Goal: Task Accomplishment & Management: Manage account settings

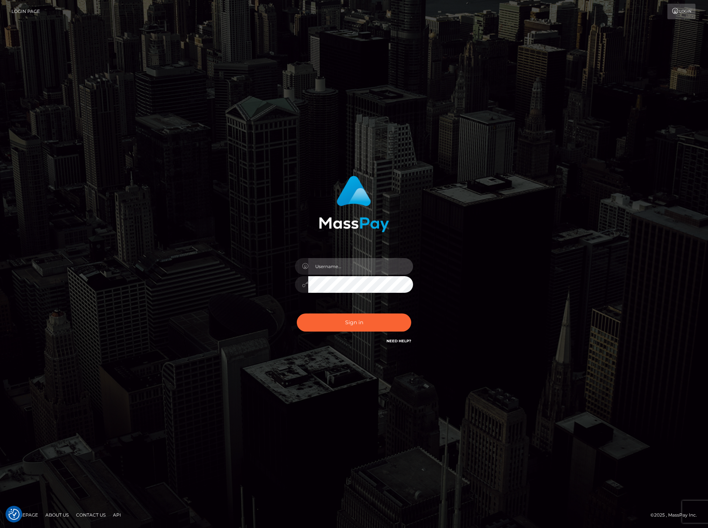
click at [324, 272] on input "text" at bounding box center [360, 266] width 105 height 17
paste input "DianaRangel"
type input "DianaRangel"
click at [348, 324] on button "Sign in" at bounding box center [354, 323] width 115 height 18
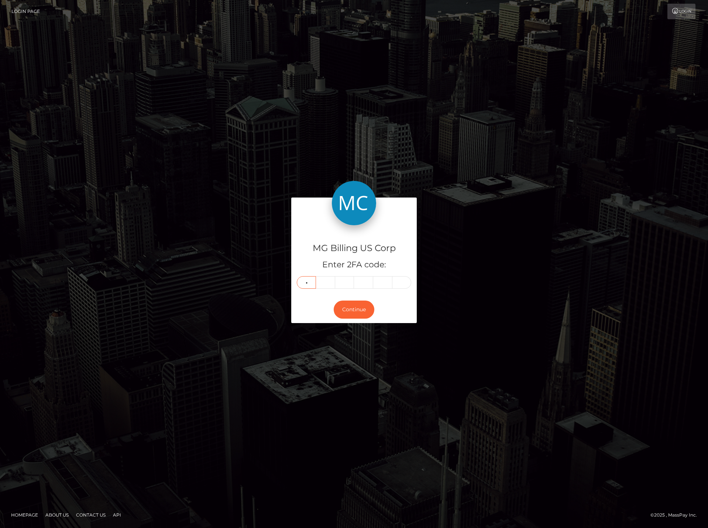
click at [308, 281] on input "7" at bounding box center [306, 282] width 19 height 13
type input "6"
type input "8"
type input "3"
type input "8"
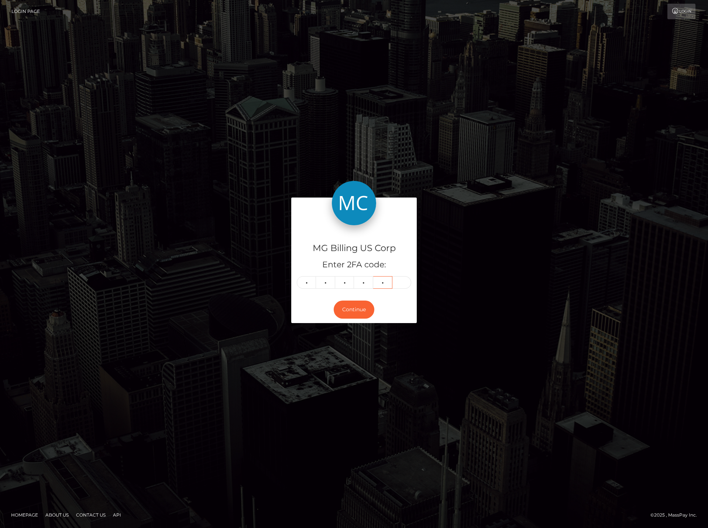
type input "6"
type input "8"
click at [351, 316] on button "Continue" at bounding box center [354, 310] width 41 height 18
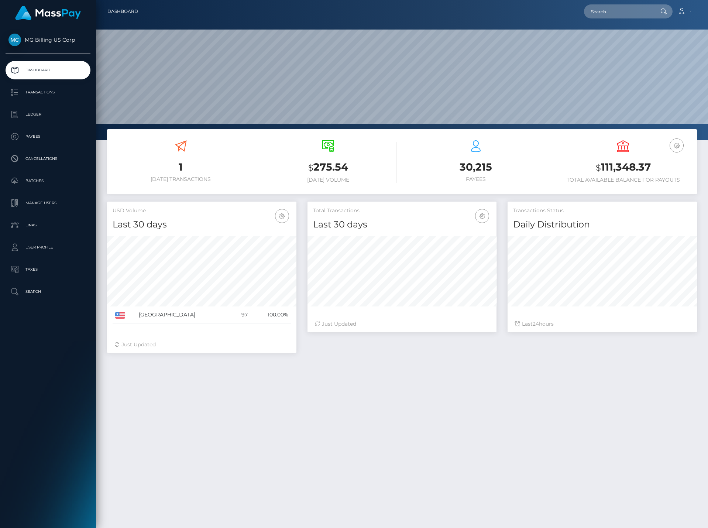
scroll to position [131, 189]
click at [40, 115] on p "Ledger" at bounding box center [47, 114] width 79 height 11
click at [40, 112] on p "Ledger" at bounding box center [47, 114] width 79 height 11
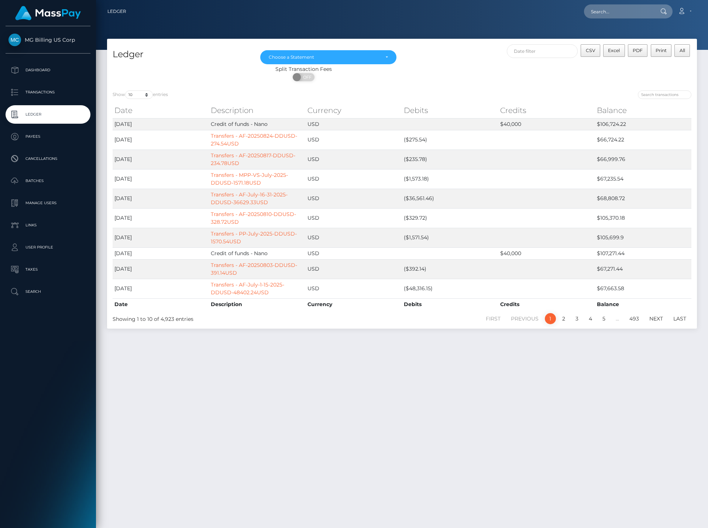
click at [236, 420] on div "Ledger Jan 2021 Feb 2021 Mar 2021 Apr 2021 May 2021 Jun 2021 Jul 2021 Aug 2021 …" at bounding box center [402, 280] width 612 height 483
click at [35, 248] on p "User Profile" at bounding box center [47, 247] width 79 height 11
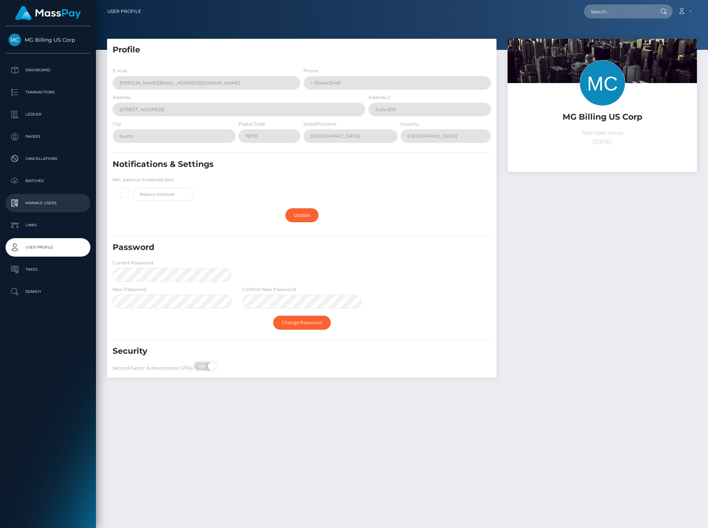
click at [35, 203] on p "Manage Users" at bounding box center [47, 203] width 79 height 11
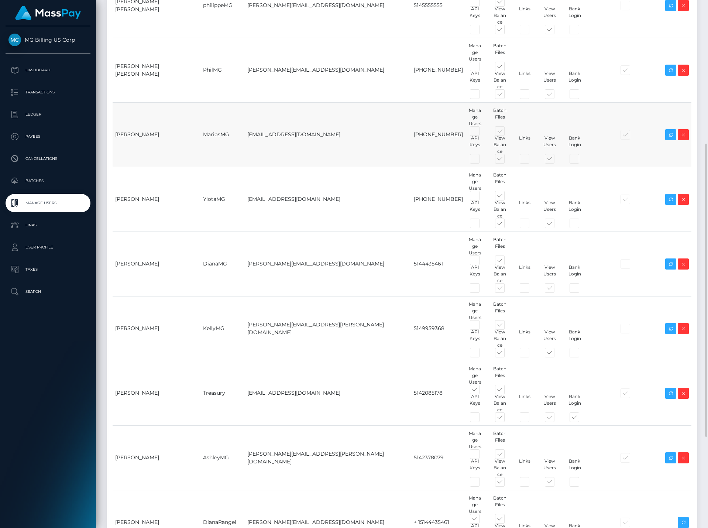
scroll to position [423, 0]
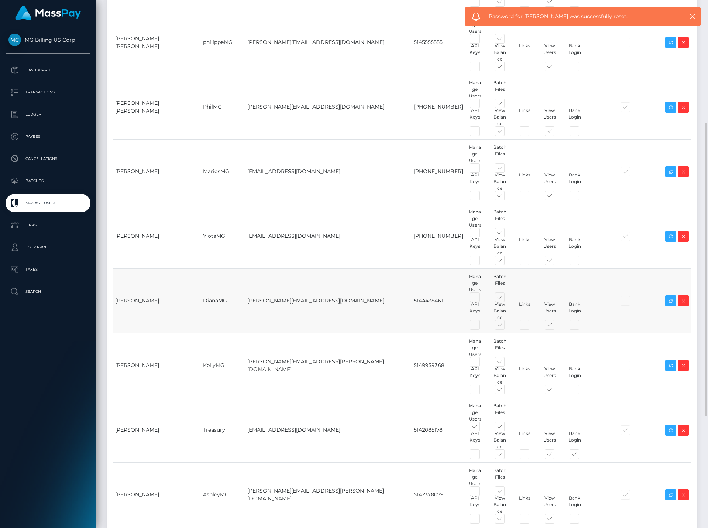
scroll to position [423, 0]
